Goal: Task Accomplishment & Management: Manage account settings

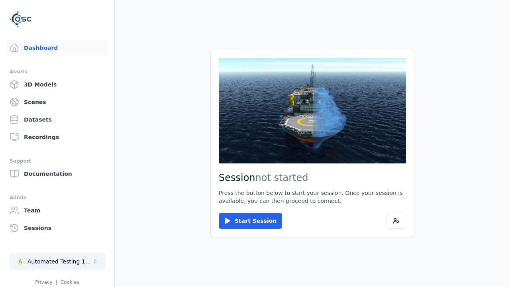
click at [57, 261] on div "Automated Testing 1 - Playwright" at bounding box center [59, 261] width 65 height 8
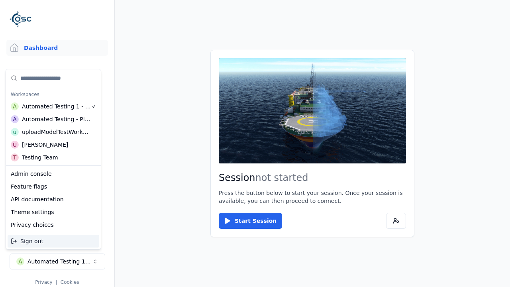
click at [56, 132] on div "uploadModelTestWorkspace" at bounding box center [56, 132] width 69 height 8
click at [255, 143] on html "Support Dashboard Assets 3D Models Scenes Datasets Recordings Support Documenta…" at bounding box center [255, 143] width 510 height 287
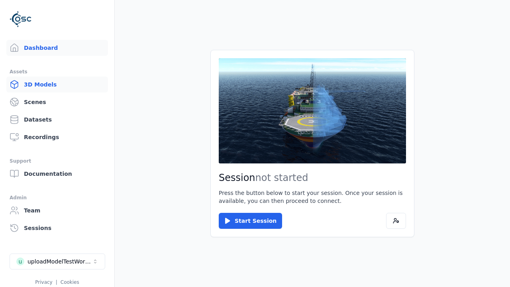
click at [57, 84] on link "3D Models" at bounding box center [57, 84] width 102 height 16
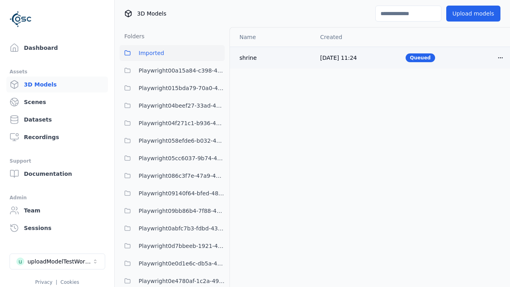
click at [500, 57] on html "Support Dashboard Assets 3D Models Scenes Datasets Recordings Support Documenta…" at bounding box center [255, 143] width 510 height 287
click at [483, 88] on div "Delete" at bounding box center [482, 88] width 47 height 13
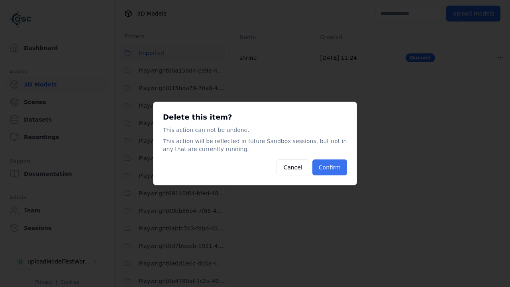
click at [329, 167] on button "Confirm" at bounding box center [329, 167] width 35 height 16
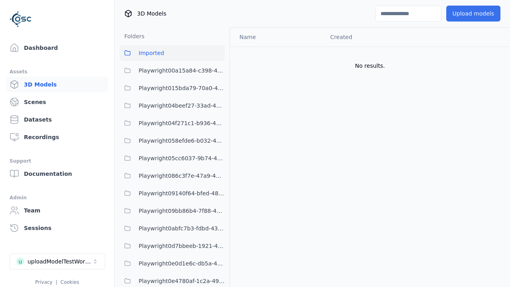
click at [473, 14] on button "Upload models" at bounding box center [473, 14] width 54 height 16
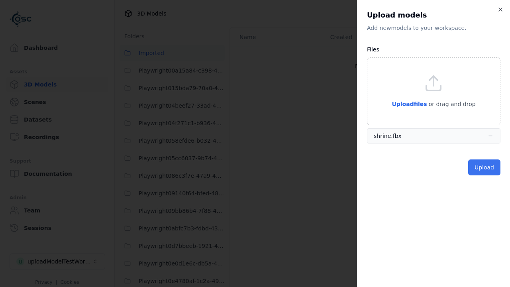
click at [484, 167] on button "Upload" at bounding box center [484, 167] width 32 height 16
